Goal: Transaction & Acquisition: Purchase product/service

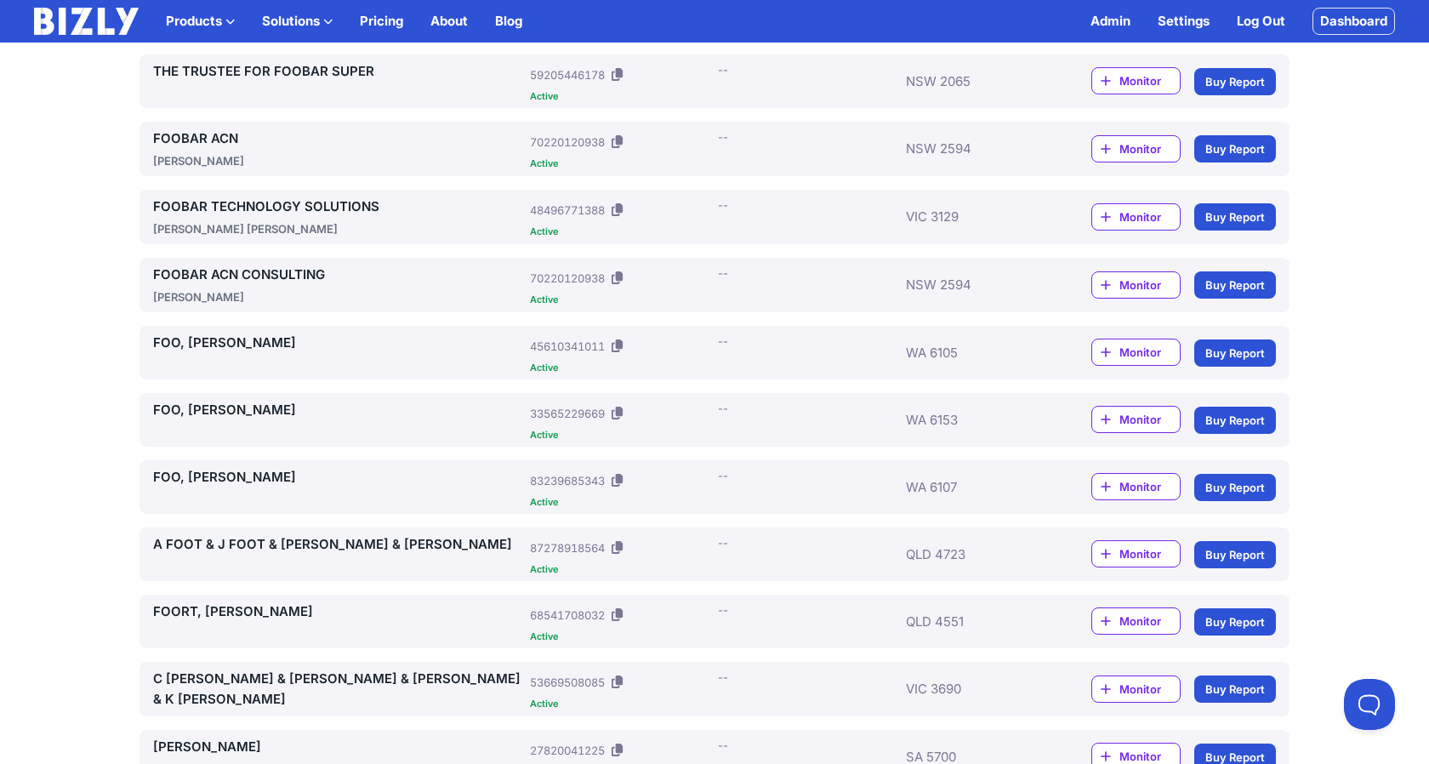
click at [1231, 489] on link "Buy Report" at bounding box center [1235, 487] width 82 height 27
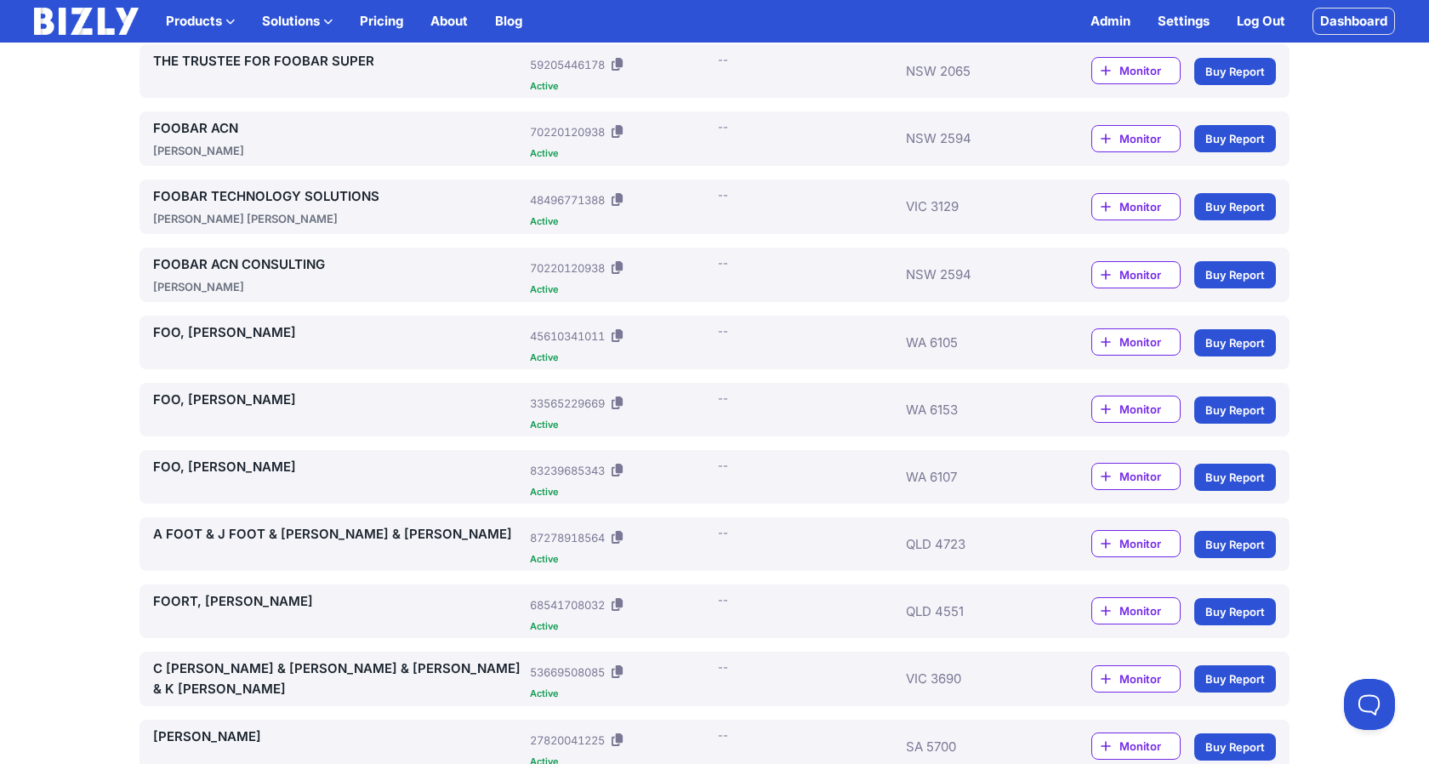
scroll to position [418, 0]
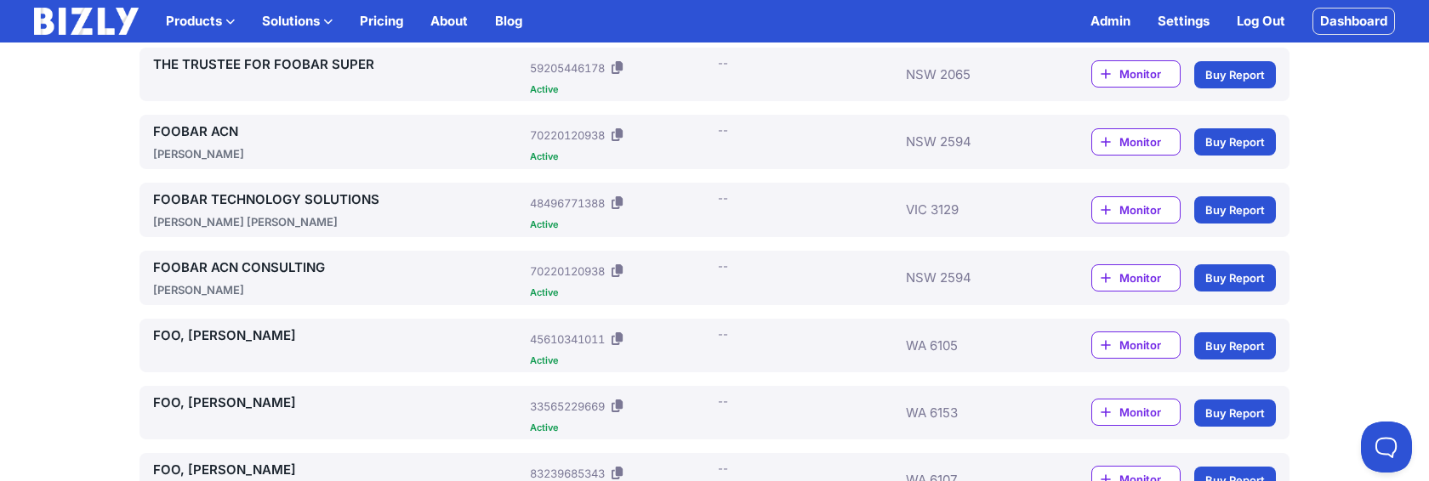
click at [1241, 273] on link "Buy Report" at bounding box center [1235, 277] width 82 height 27
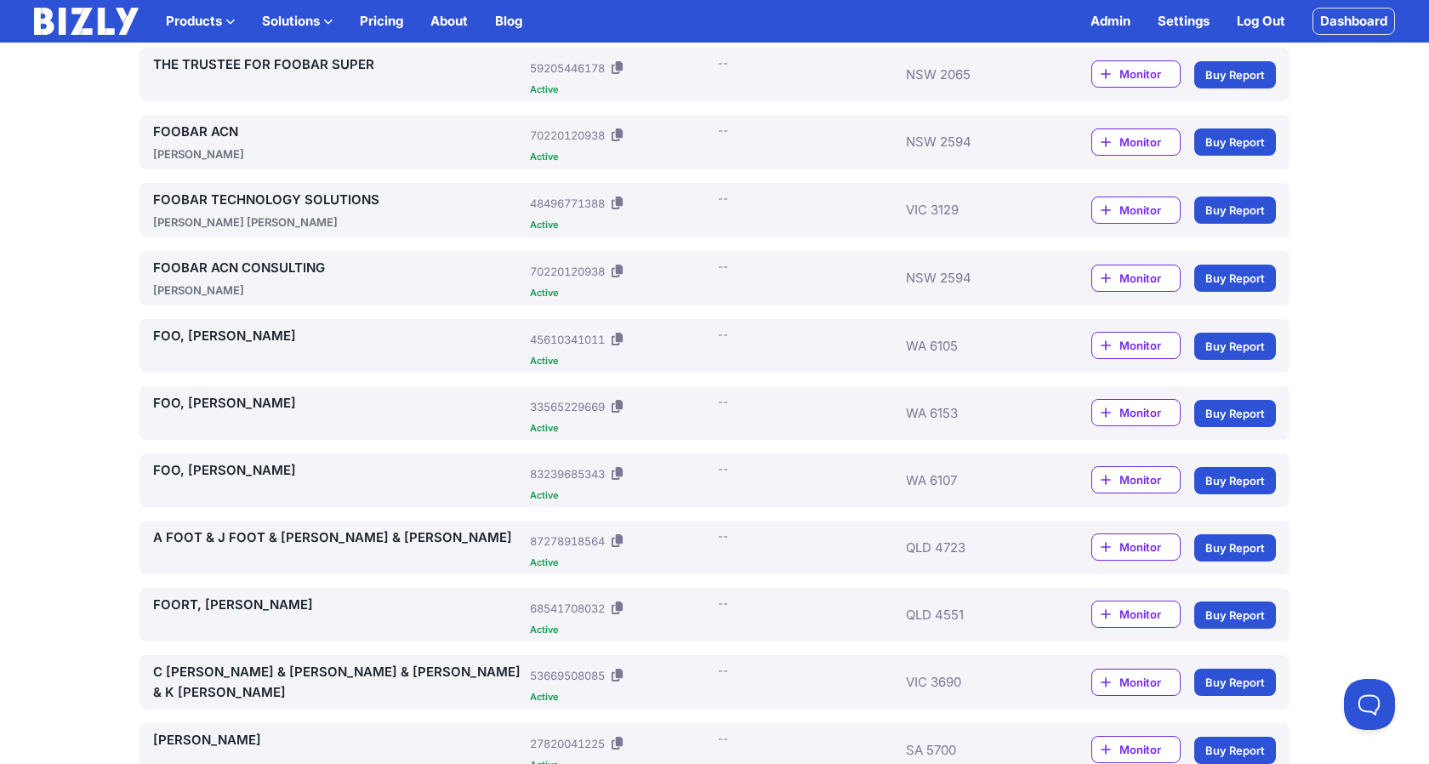
click at [1243, 273] on link "Buy Report" at bounding box center [1235, 277] width 82 height 27
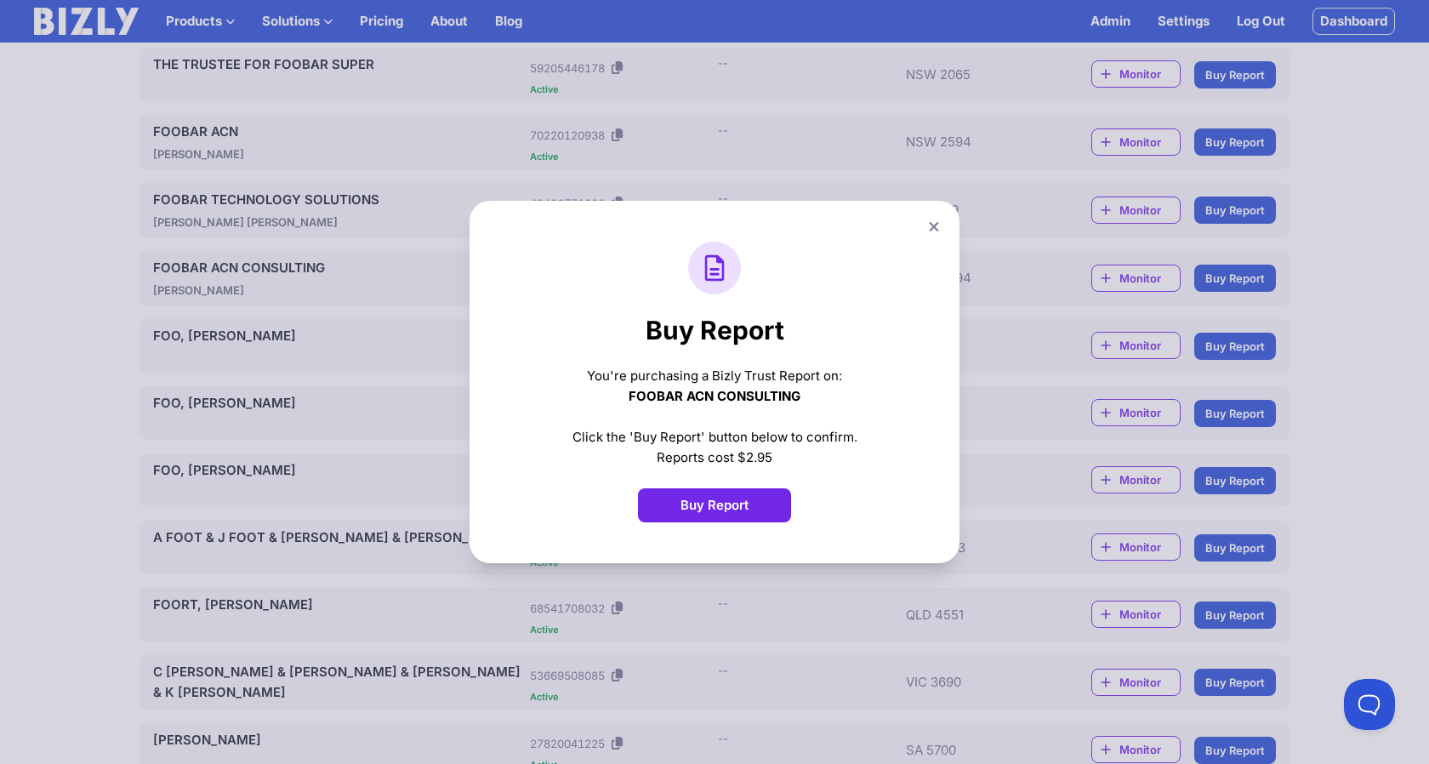
click at [932, 229] on icon at bounding box center [933, 226] width 9 height 9
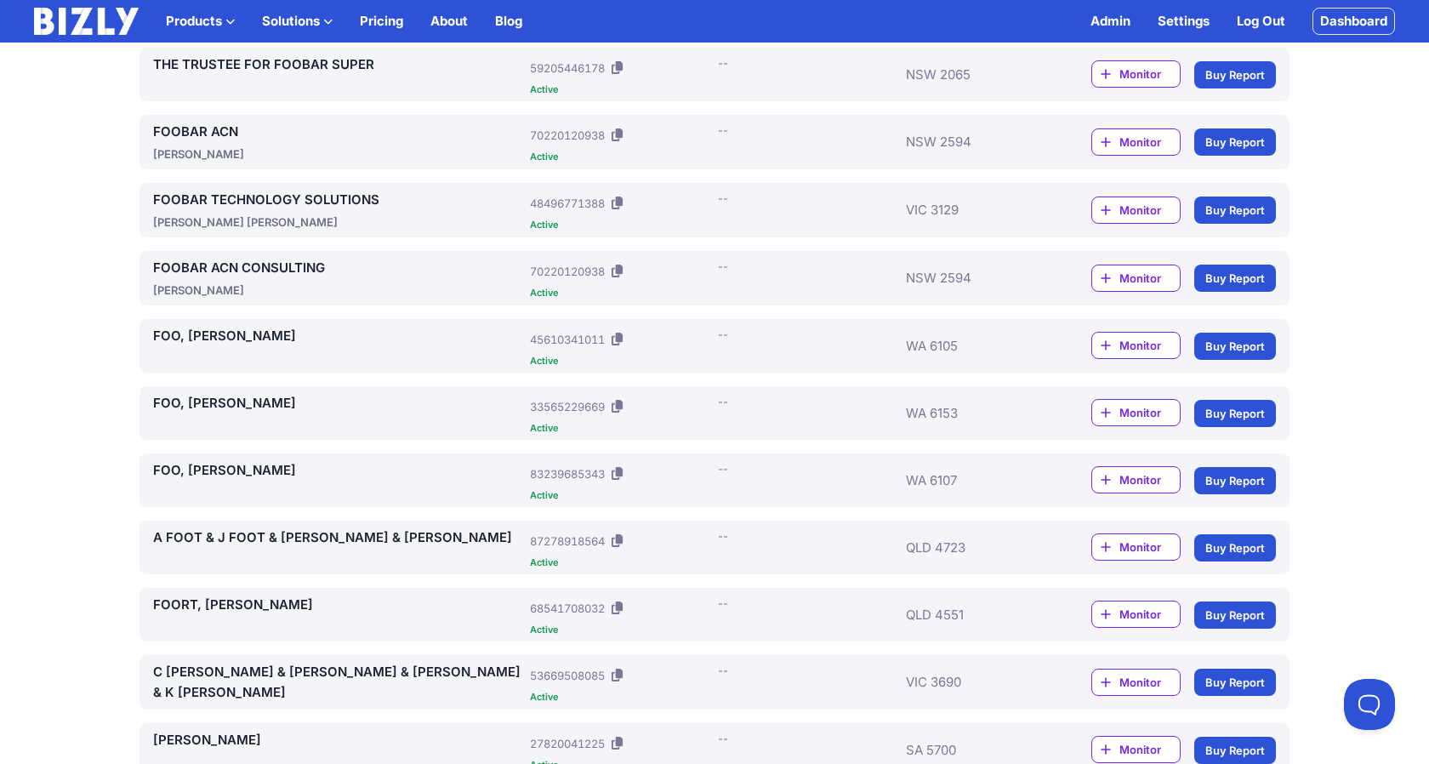
click at [1231, 549] on link "Buy Report" at bounding box center [1235, 547] width 82 height 27
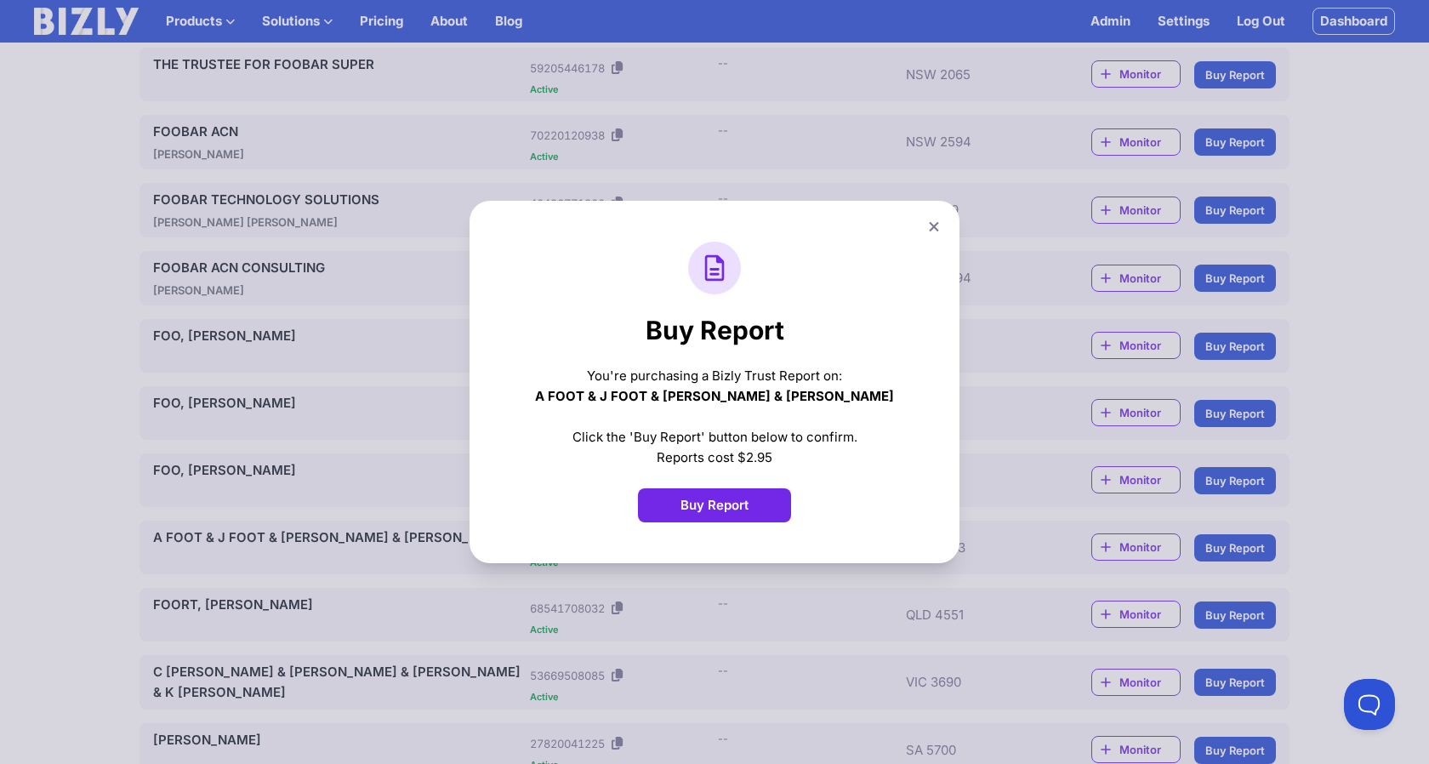
click at [942, 218] on button at bounding box center [934, 226] width 24 height 25
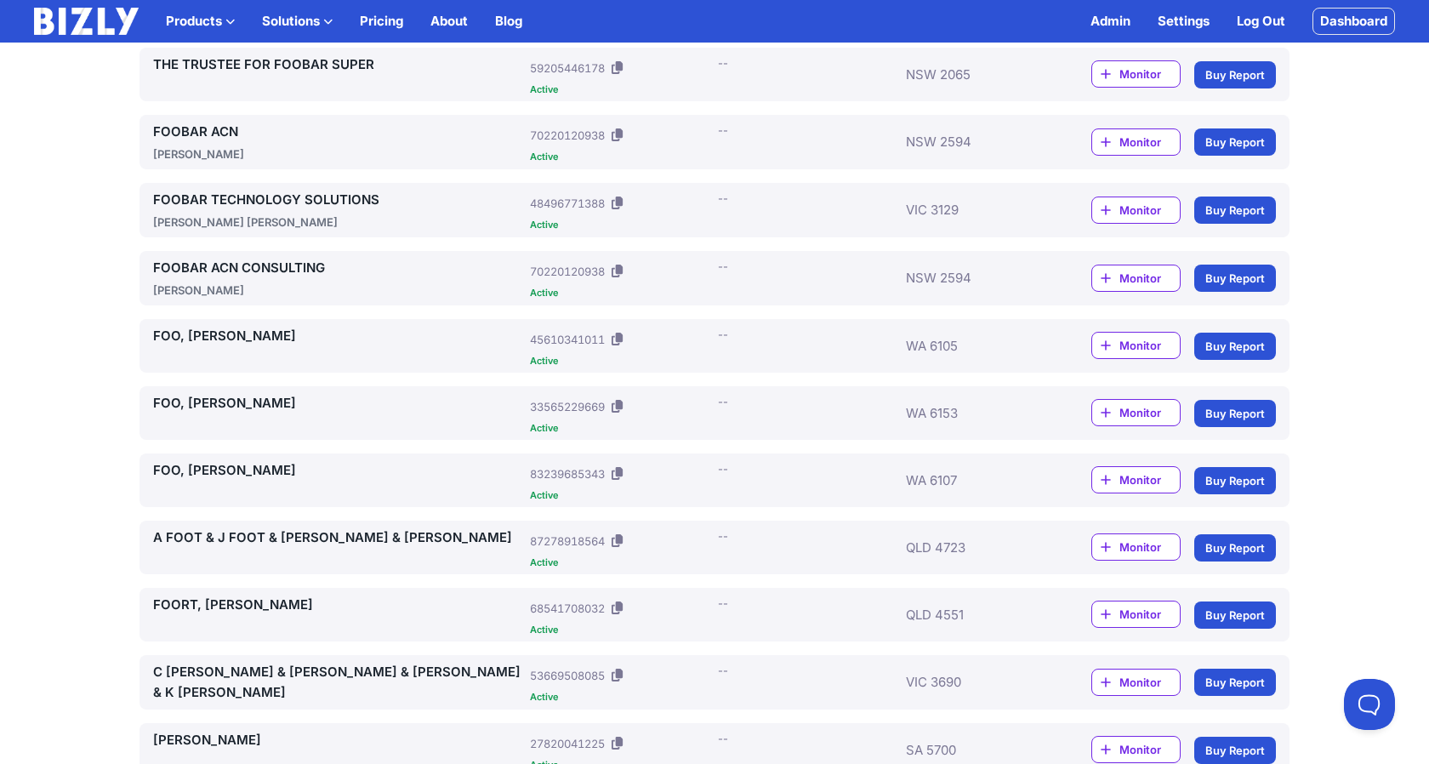
click at [1194, 13] on link "Settings" at bounding box center [1183, 21] width 52 height 20
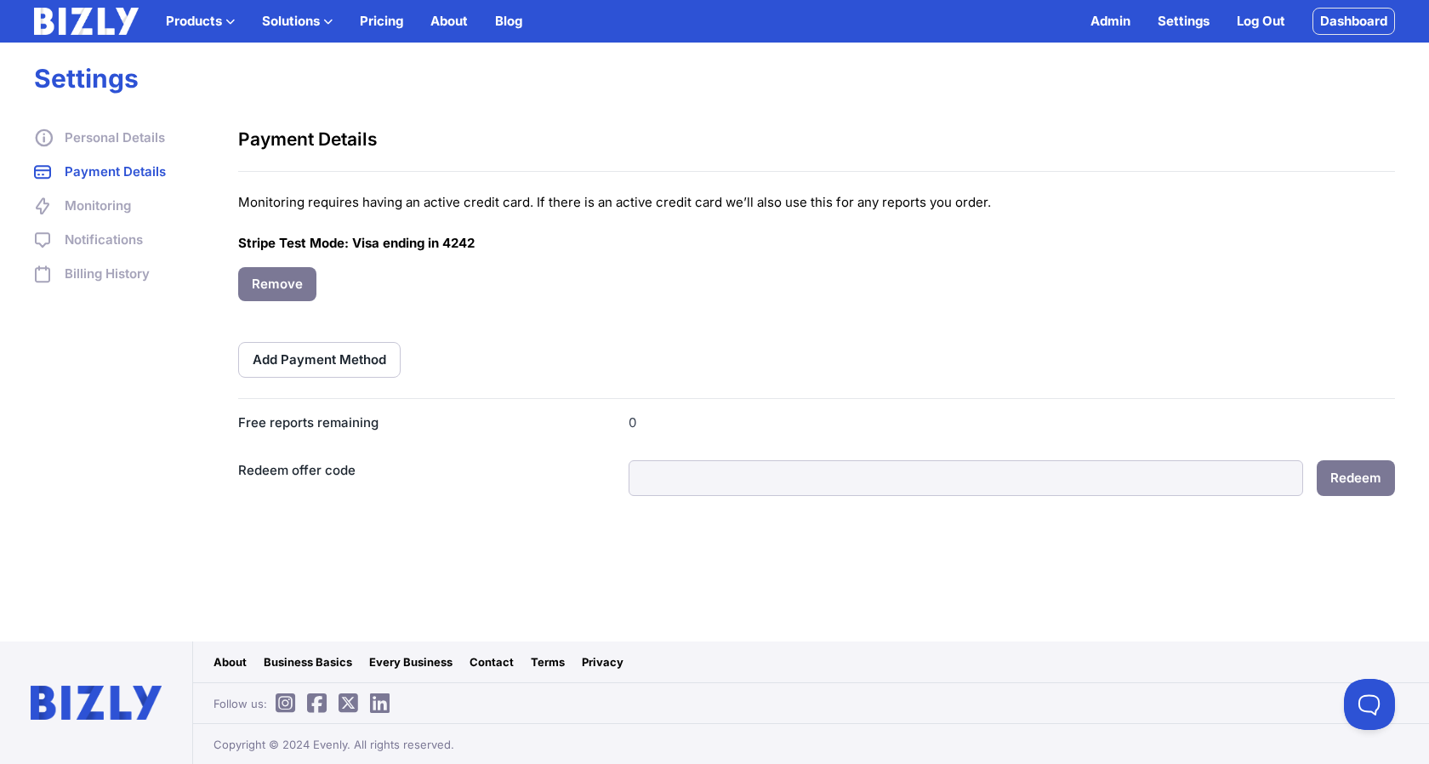
click at [299, 293] on button "Remove" at bounding box center [277, 284] width 78 height 34
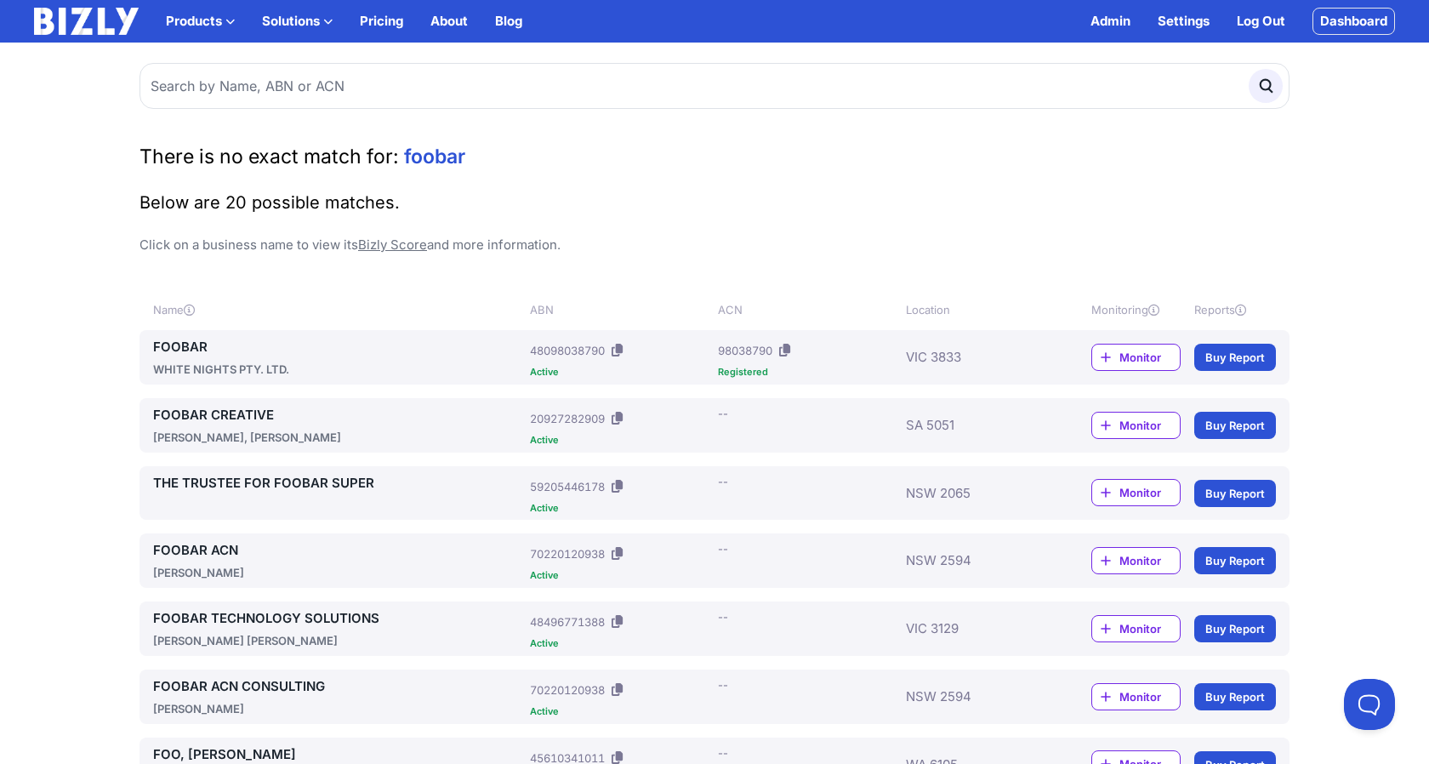
click at [1230, 569] on link "Buy Report" at bounding box center [1235, 560] width 82 height 27
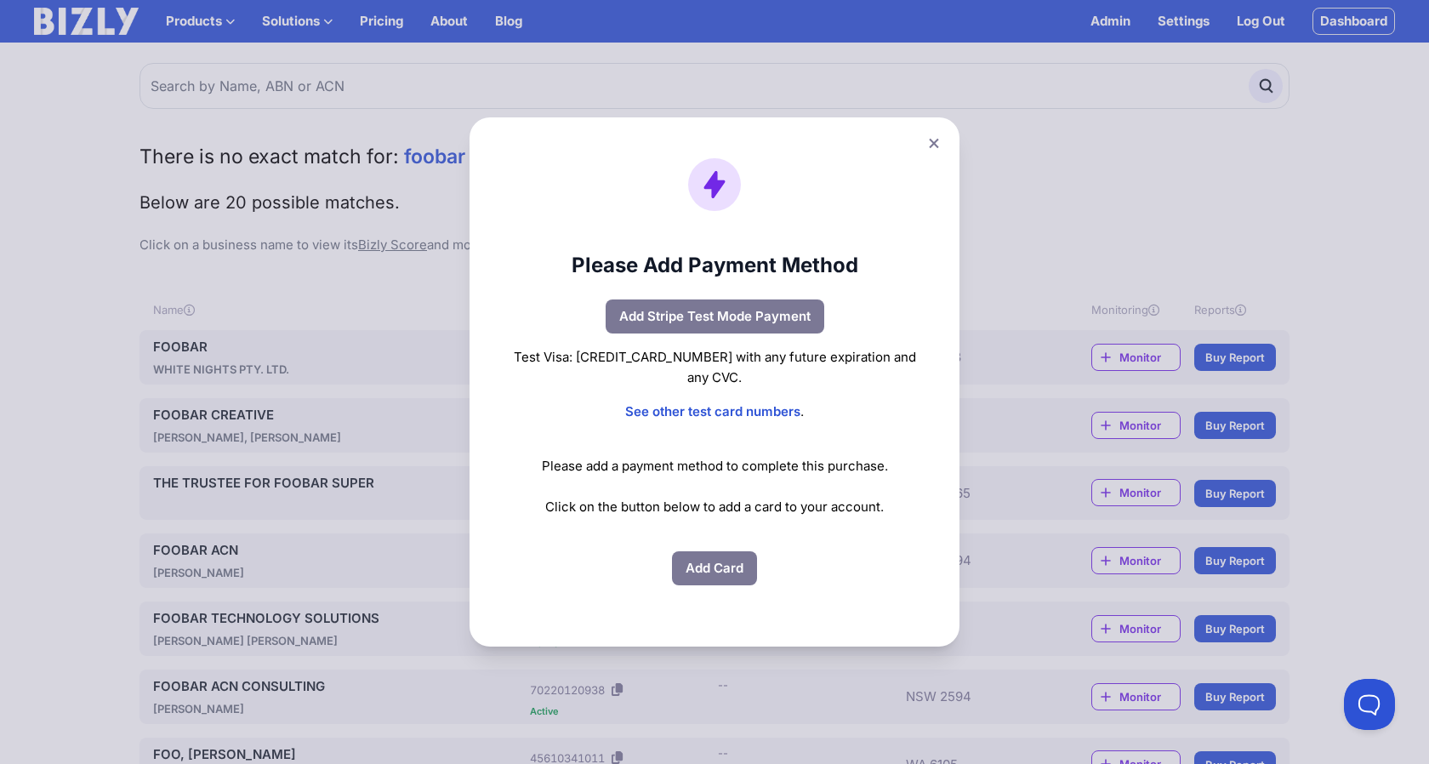
click at [930, 144] on icon at bounding box center [934, 143] width 10 height 11
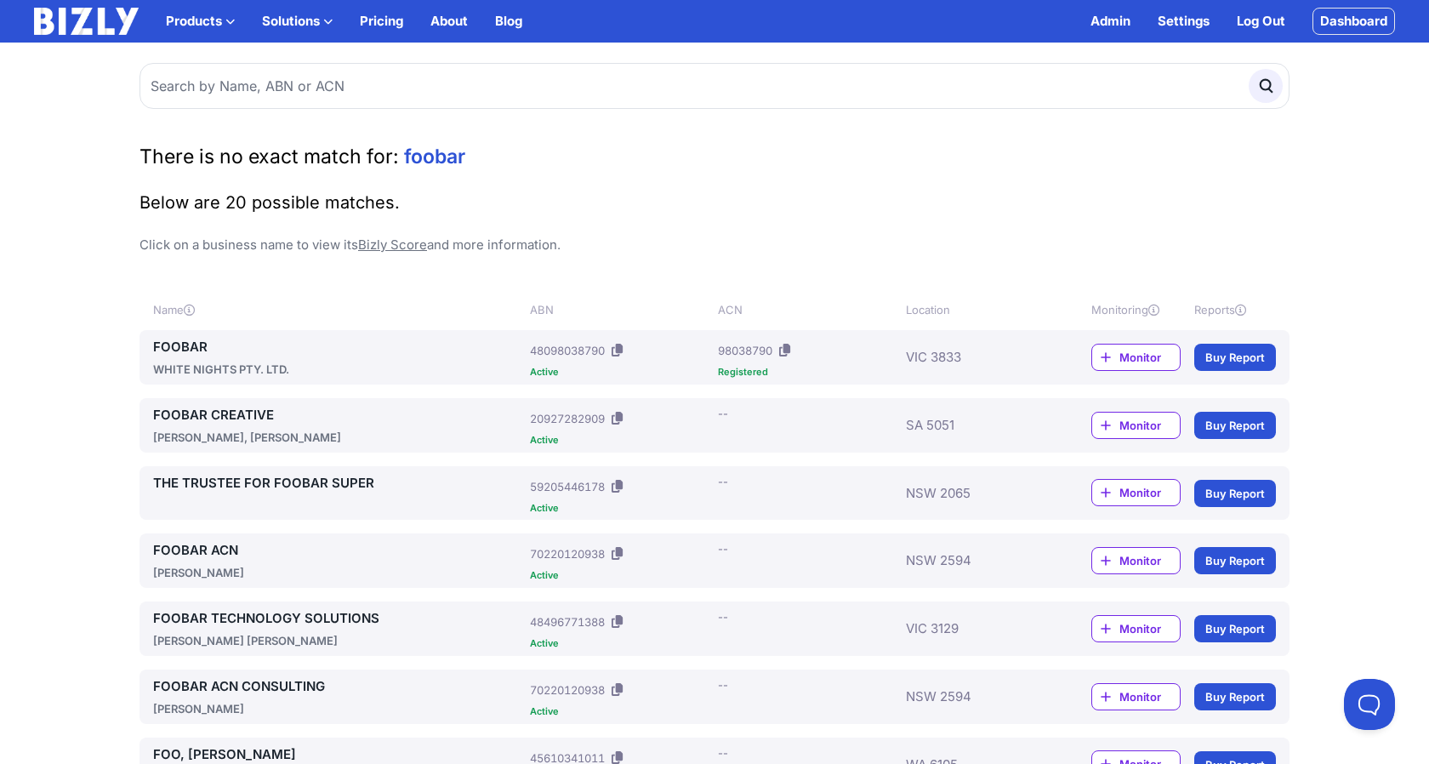
click at [1238, 562] on link "Buy Report" at bounding box center [1235, 560] width 82 height 27
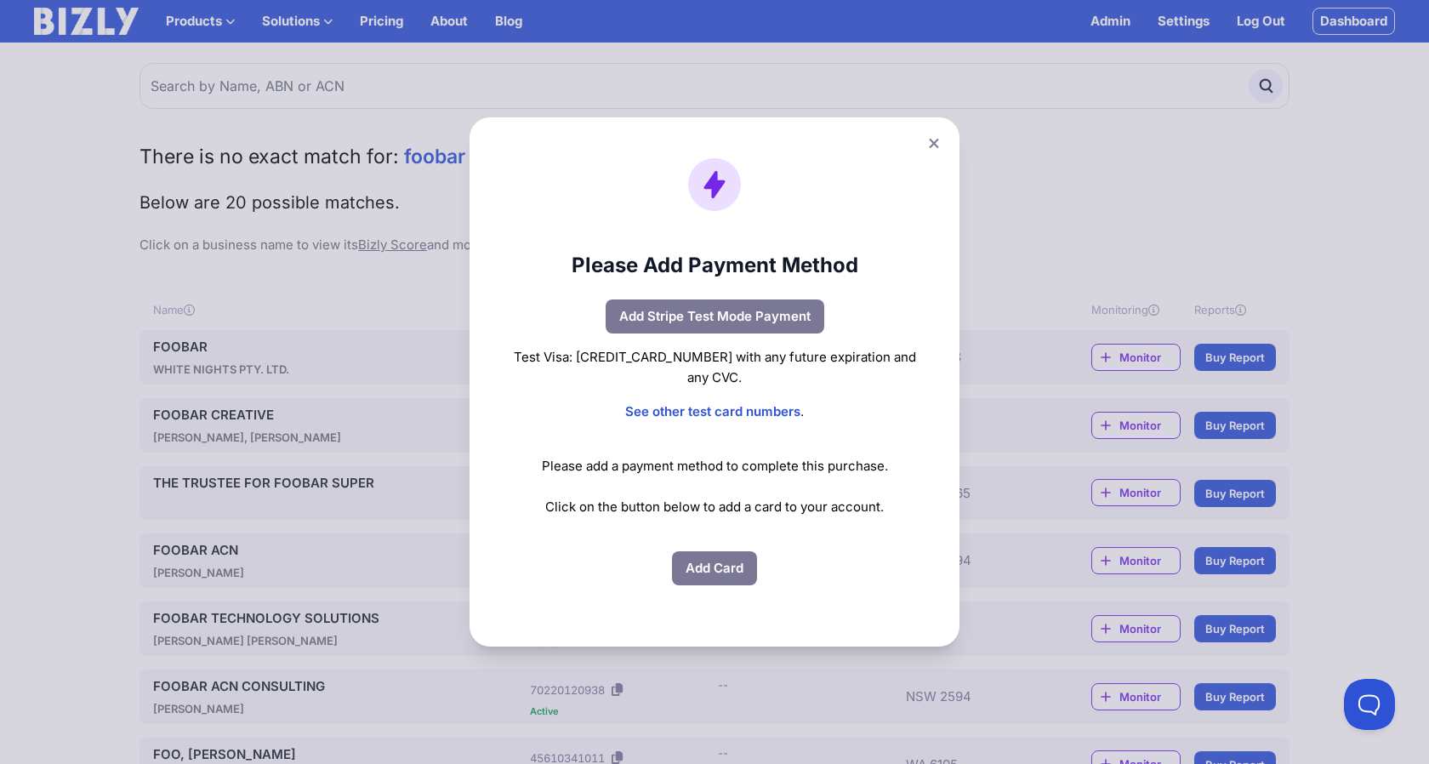
click at [938, 145] on icon at bounding box center [934, 143] width 10 height 11
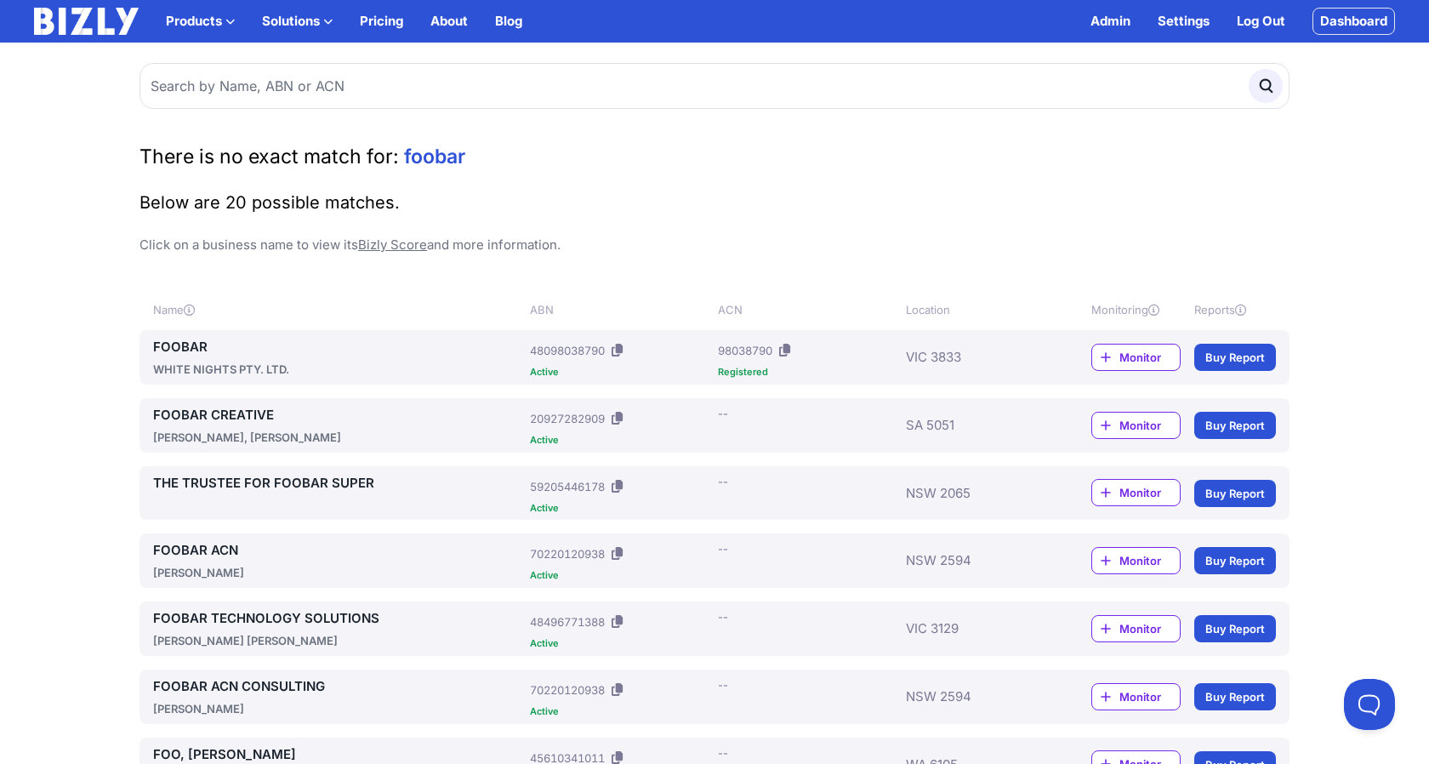
click at [1237, 567] on link "Buy Report" at bounding box center [1235, 560] width 82 height 27
click at [1216, 564] on link "Buy Report" at bounding box center [1235, 560] width 82 height 27
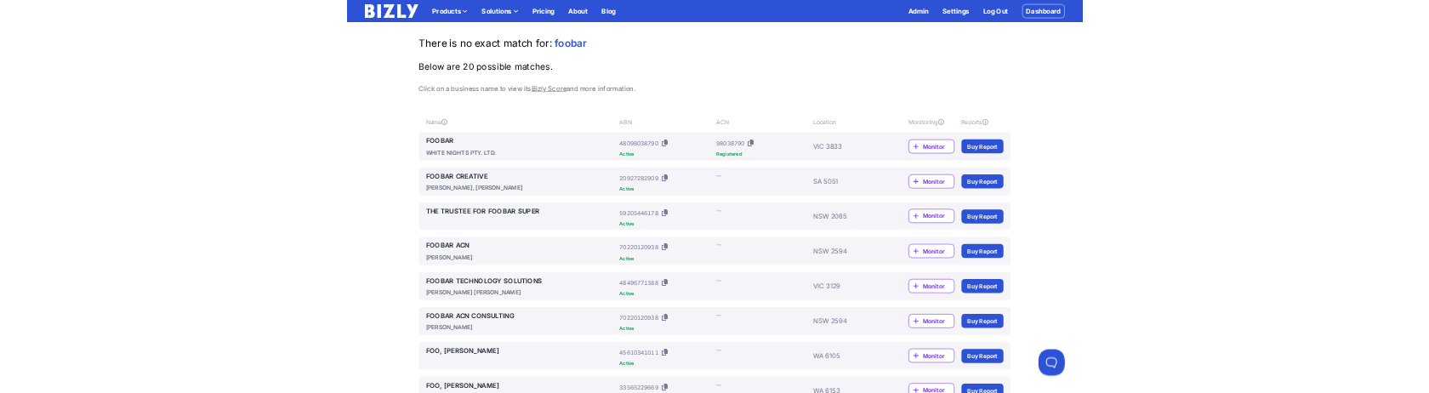
scroll to position [282, 0]
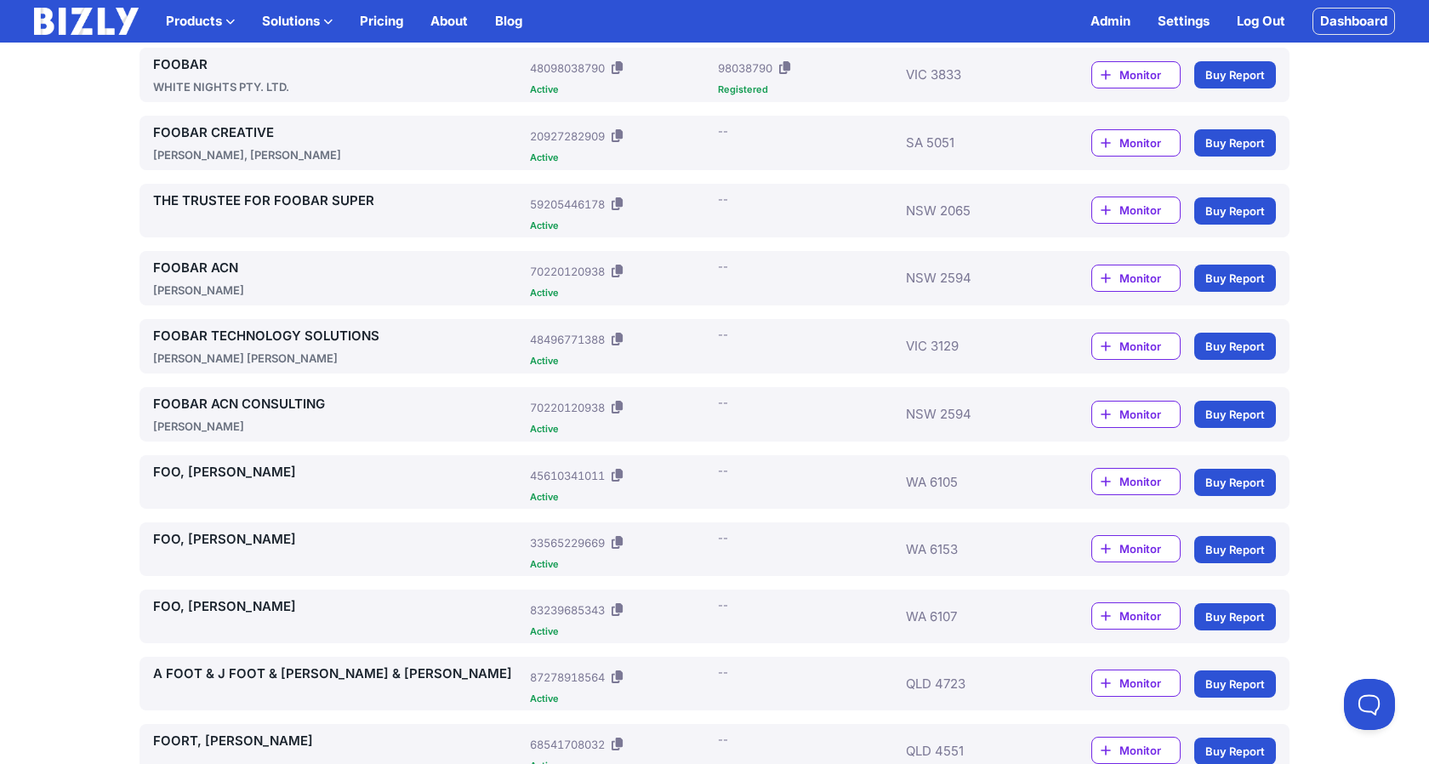
click at [1342, 532] on main "There is no exact match for: foobar Below are 20 possible matches. Click on a b…" at bounding box center [714, 588] width 1429 height 1657
click at [1235, 418] on link "Buy Report" at bounding box center [1235, 414] width 82 height 27
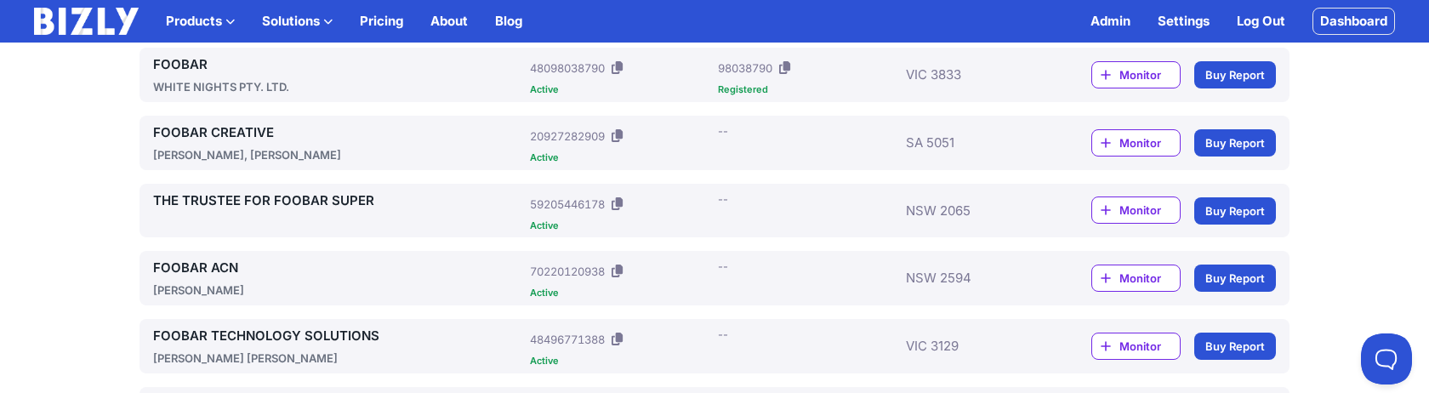
click at [1220, 274] on link "Buy Report" at bounding box center [1235, 277] width 82 height 27
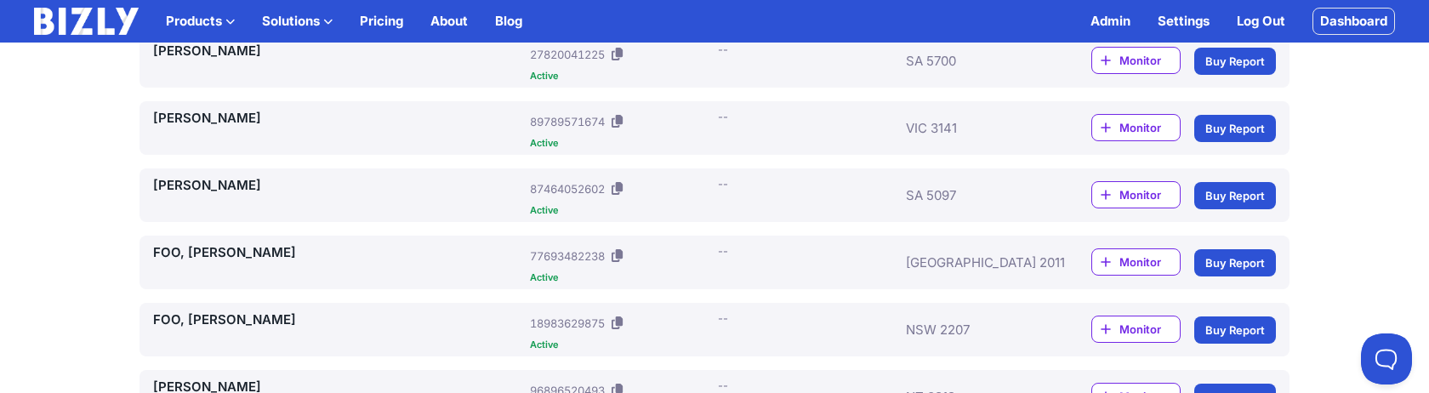
scroll to position [1128, 0]
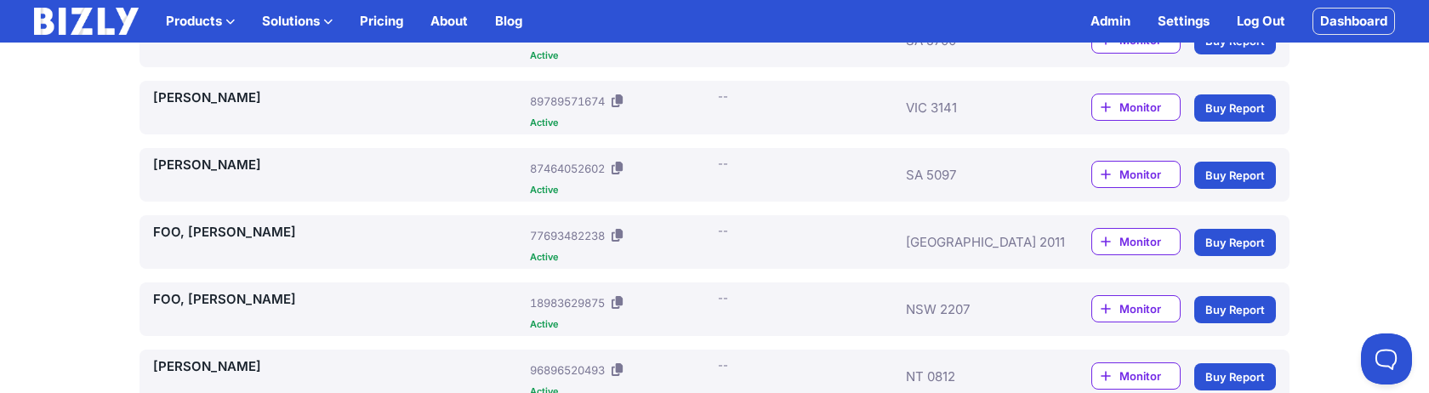
click at [1233, 236] on link "Buy Report" at bounding box center [1235, 242] width 82 height 27
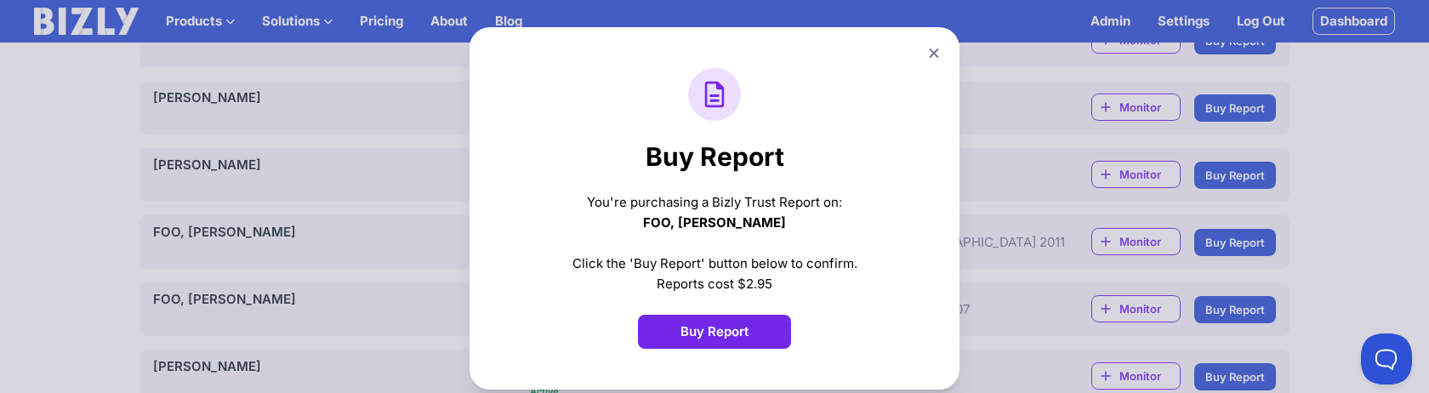
click at [727, 338] on button "Buy Report" at bounding box center [714, 332] width 153 height 34
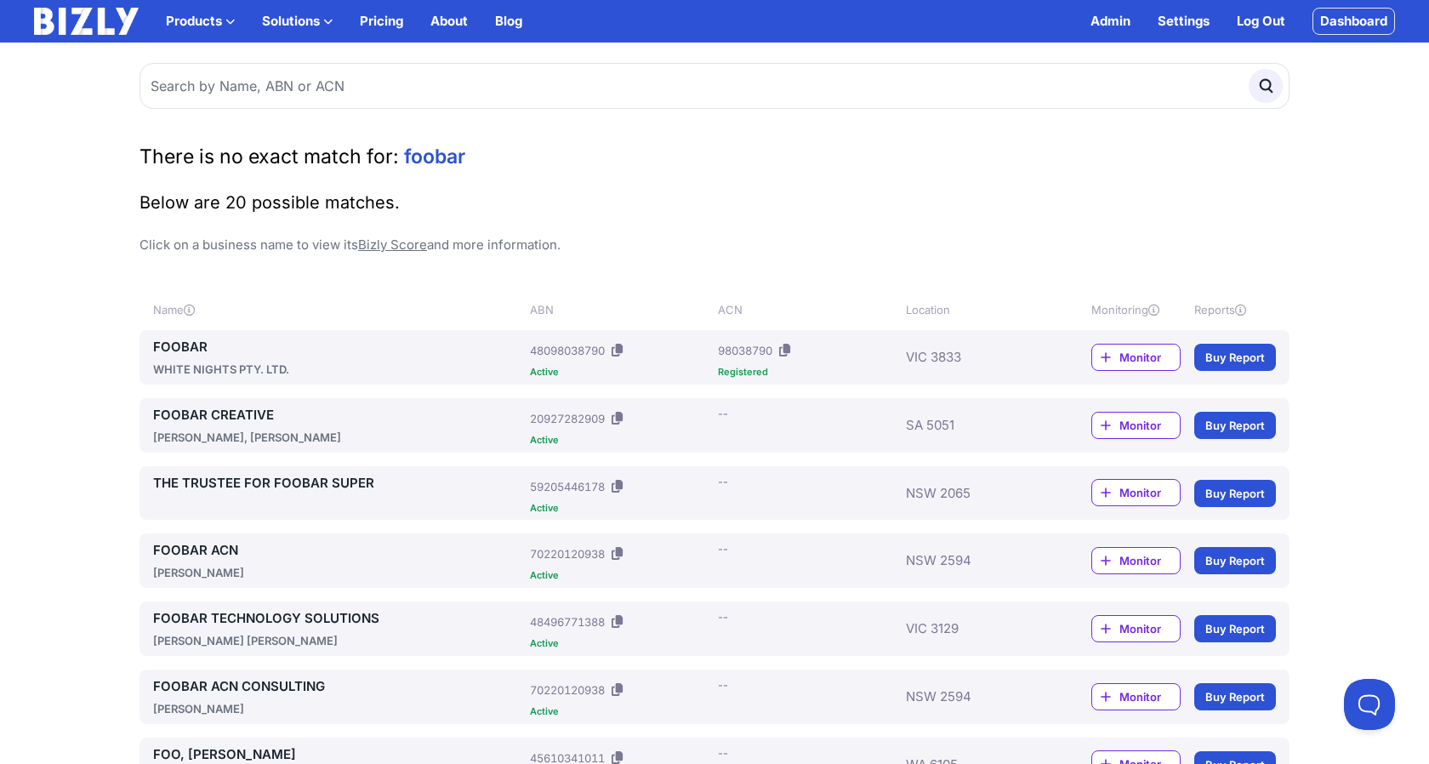
click at [1345, 16] on link "Dashboard" at bounding box center [1353, 21] width 82 height 27
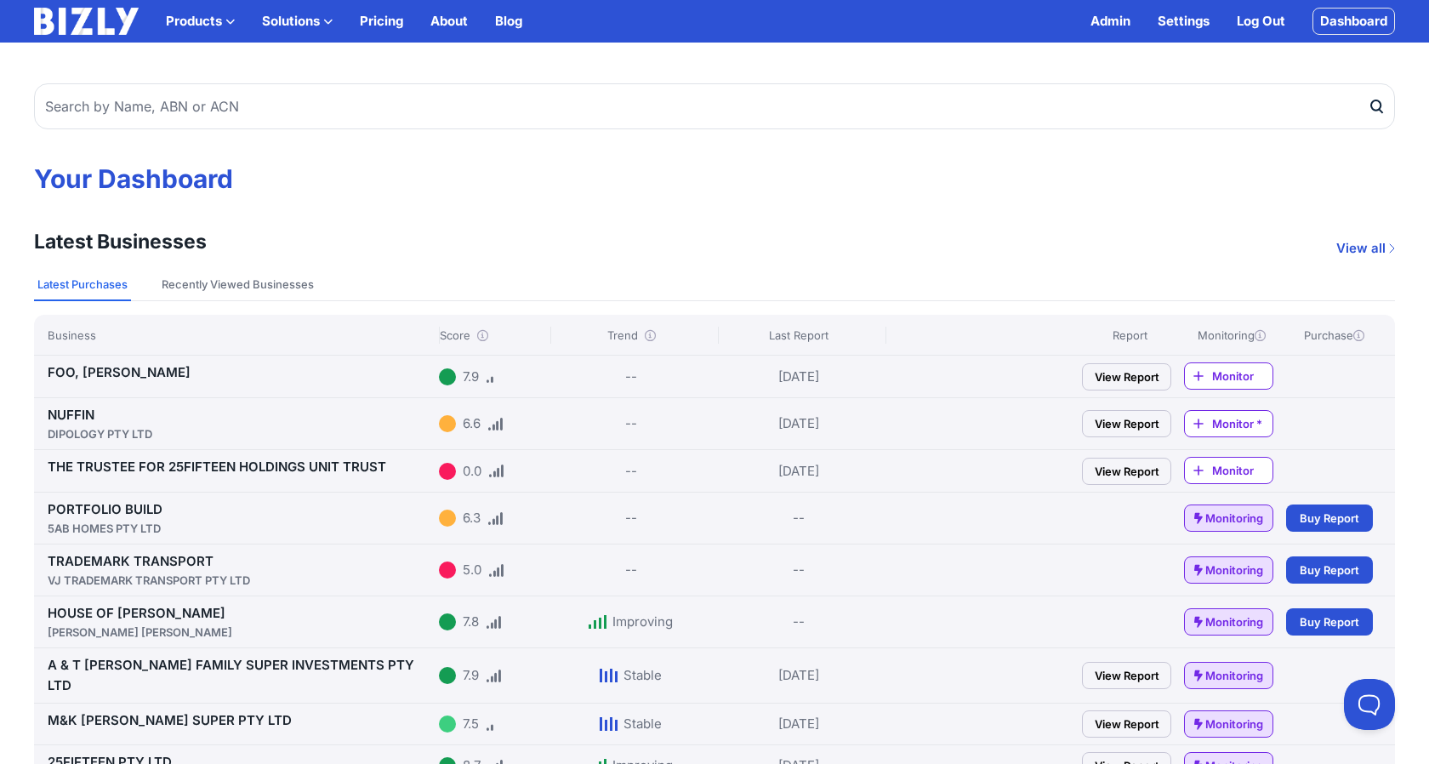
click at [1140, 372] on link "View Report" at bounding box center [1126, 376] width 89 height 27
